Goal: Task Accomplishment & Management: Manage account settings

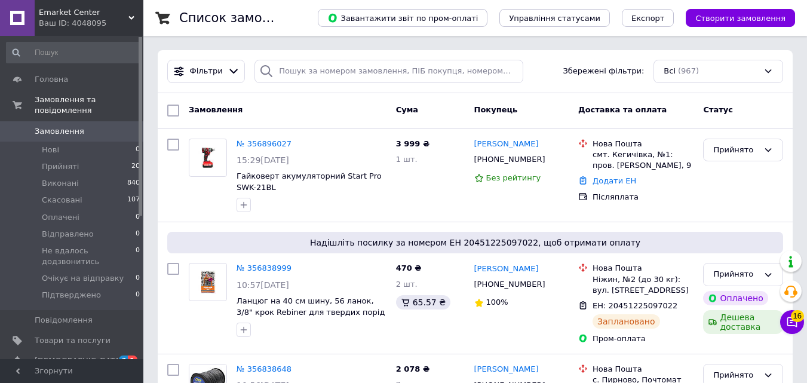
click at [89, 17] on span "Emarket Center" at bounding box center [84, 12] width 90 height 11
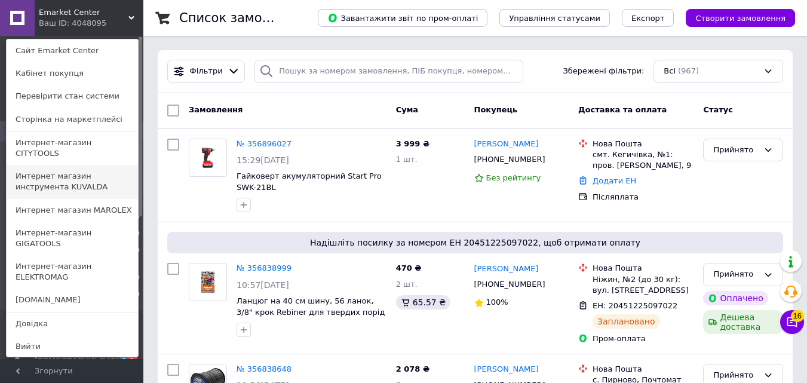
click at [70, 165] on link "Интернет магазин инструмента KUVALDA" at bounding box center [72, 181] width 131 height 33
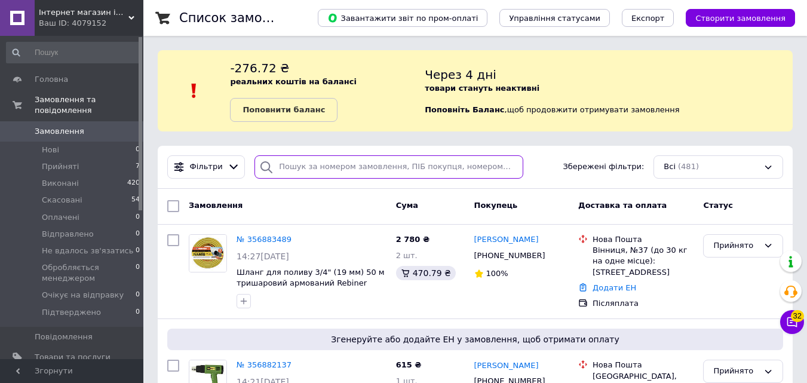
click at [360, 167] on input "search" at bounding box center [388, 166] width 268 height 23
paste input "356876490"
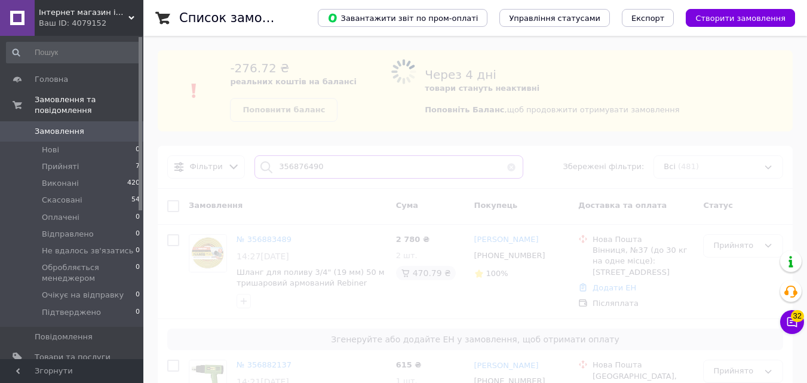
type input "356876490"
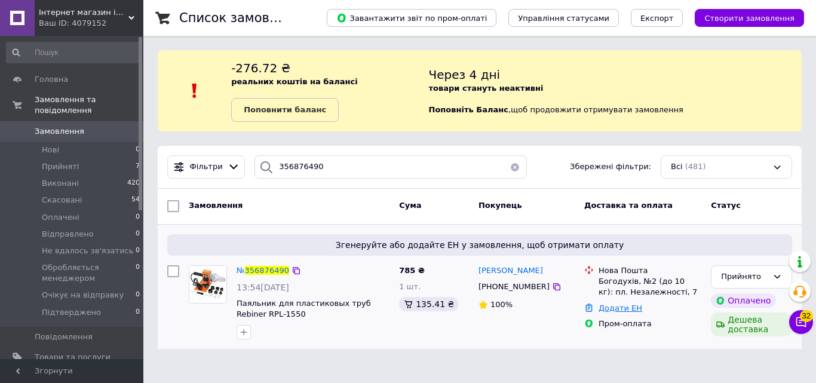
click at [622, 310] on link "Додати ЕН" at bounding box center [620, 307] width 44 height 9
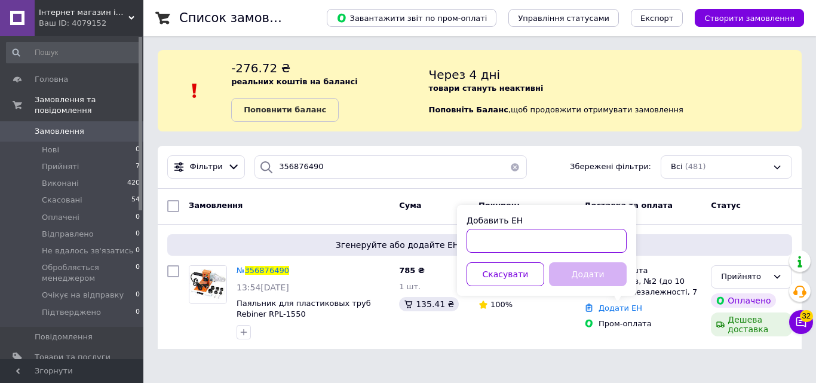
click at [586, 233] on input "Добавить ЕН" at bounding box center [546, 241] width 160 height 24
paste input "20451225224096"
type input "20451225224096"
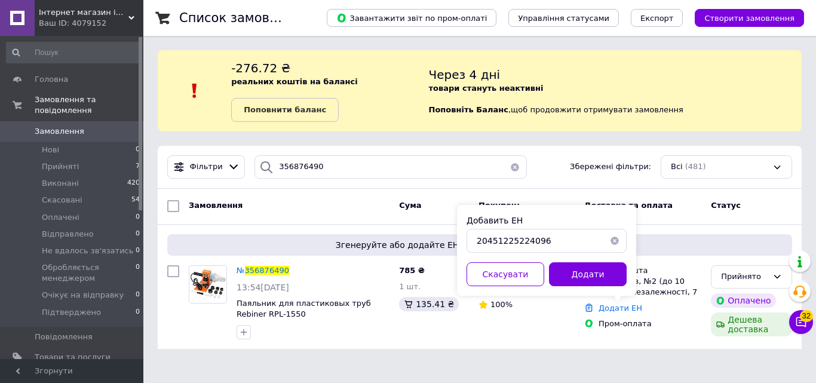
drag, startPoint x: 570, startPoint y: 274, endPoint x: 557, endPoint y: 263, distance: 17.0
click at [567, 271] on button "Додати" at bounding box center [588, 274] width 78 height 24
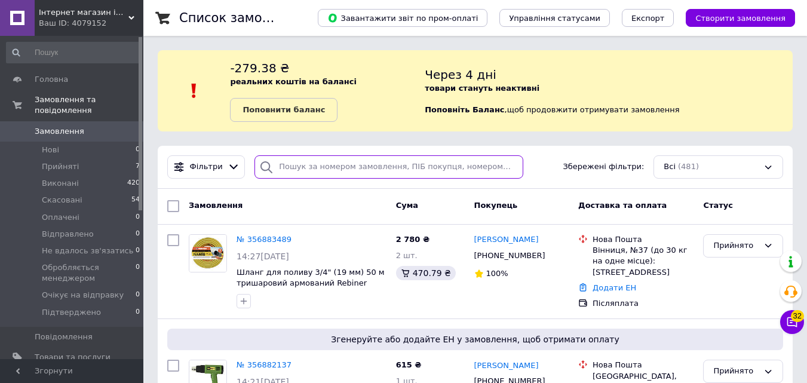
click at [333, 169] on input "search" at bounding box center [388, 166] width 268 height 23
paste input "356870599"
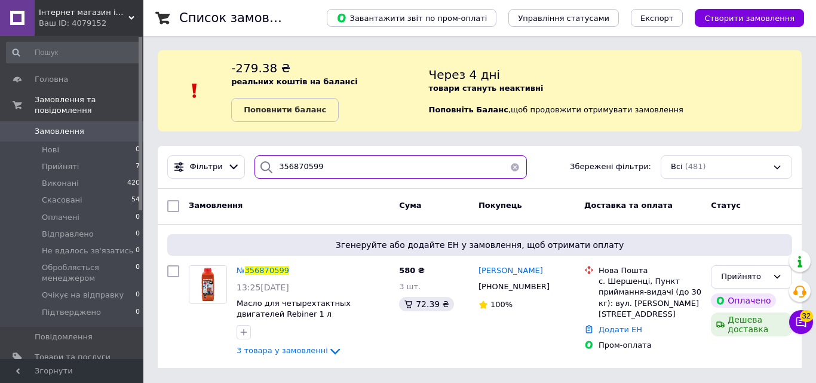
type input "356870599"
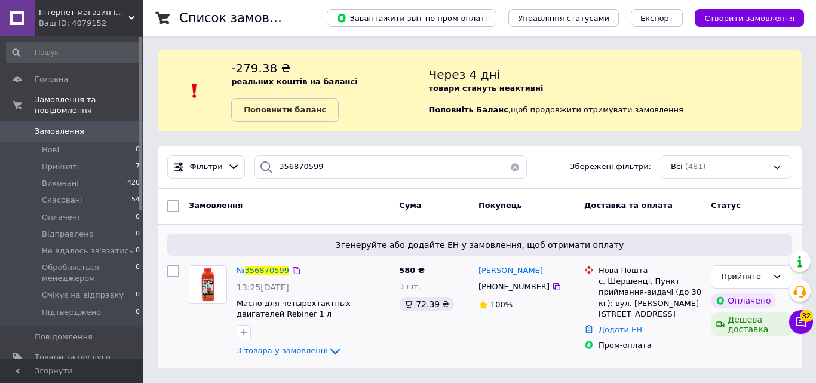
click at [615, 333] on link "Додати ЕН" at bounding box center [620, 329] width 44 height 9
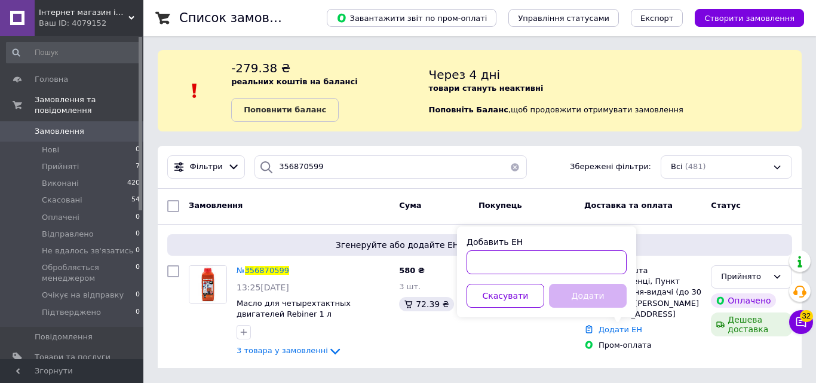
click at [533, 253] on input "Добавить ЕН" at bounding box center [546, 262] width 160 height 24
paste input "20451225235681"
type input "20451225235681"
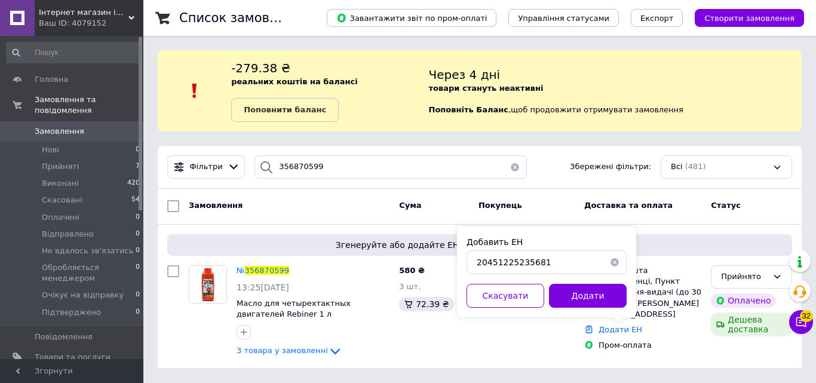
click at [589, 283] on div "Добавить ЕН 20451225235681 Скасувати Додати" at bounding box center [546, 271] width 179 height 91
click at [588, 290] on button "Додати" at bounding box center [588, 296] width 78 height 24
